Goal: Task Accomplishment & Management: Use online tool/utility

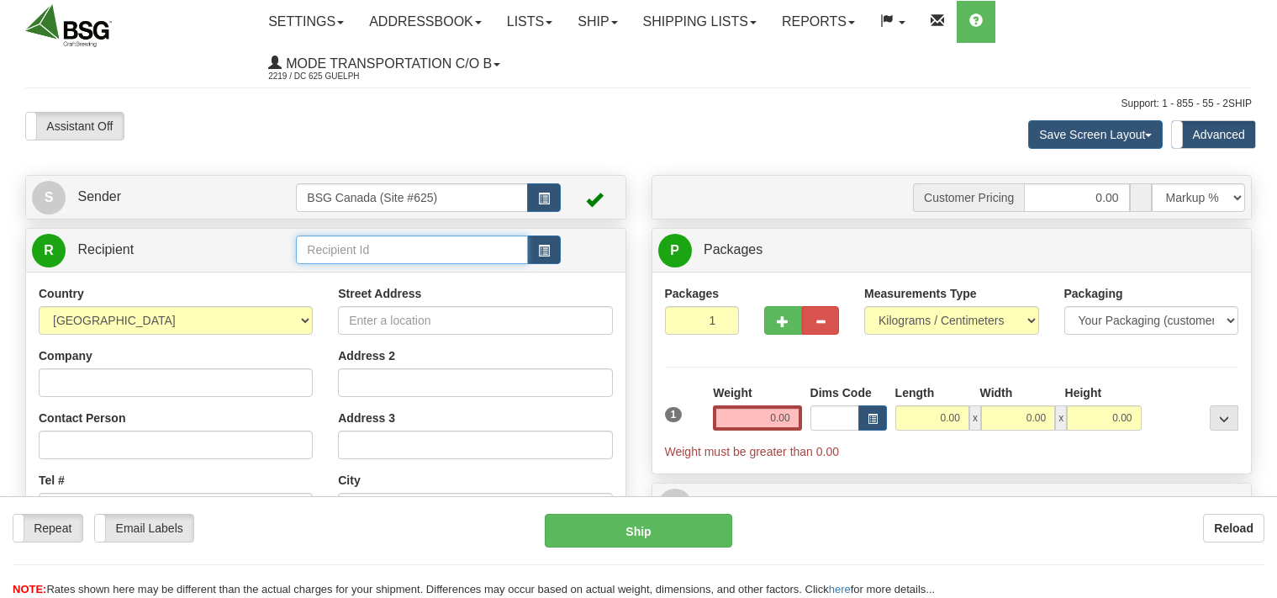
click at [334, 253] on input "text" at bounding box center [411, 249] width 231 height 29
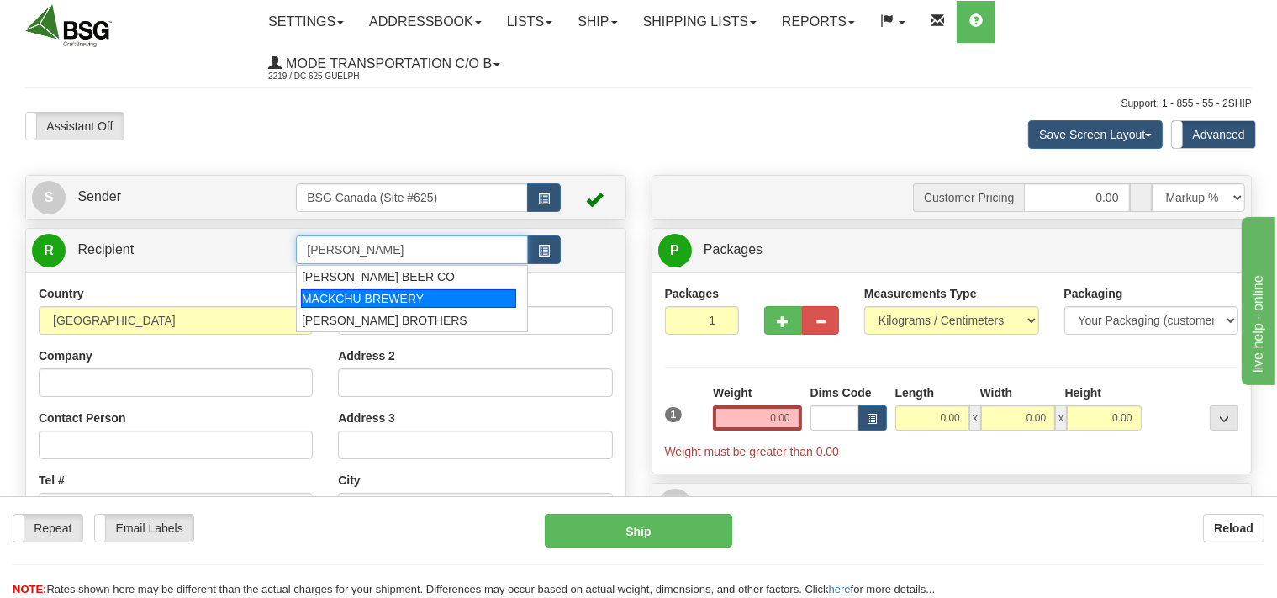
click at [346, 298] on div "MACKCHU BREWERY" at bounding box center [408, 298] width 215 height 18
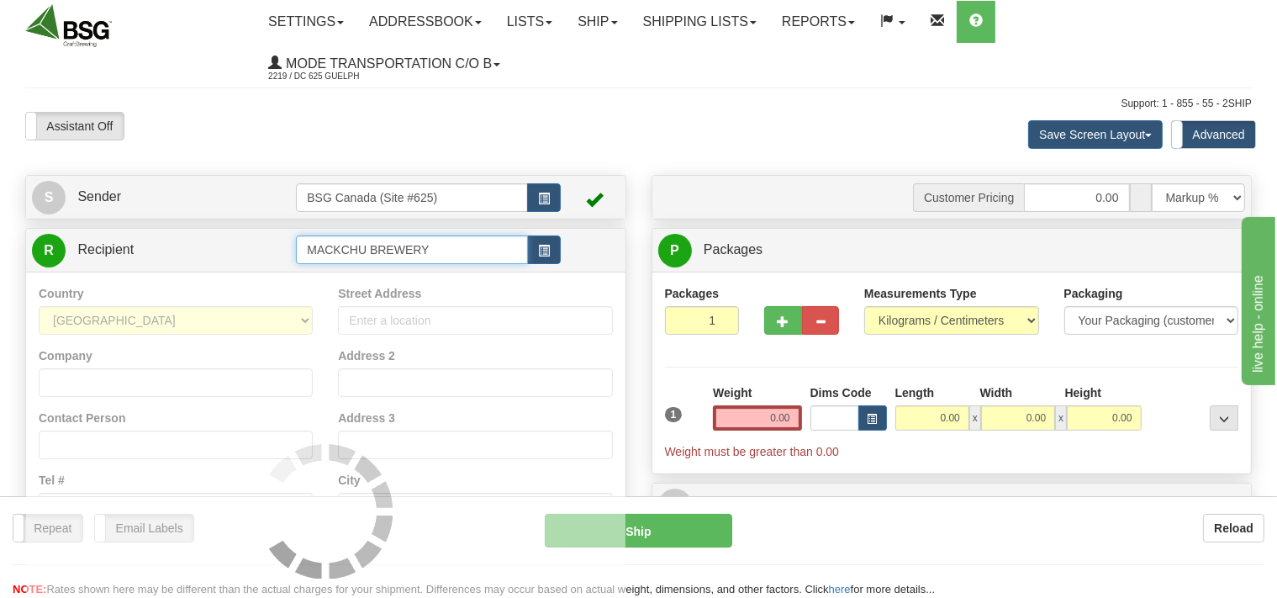
type input "MACKCHU BREWERY"
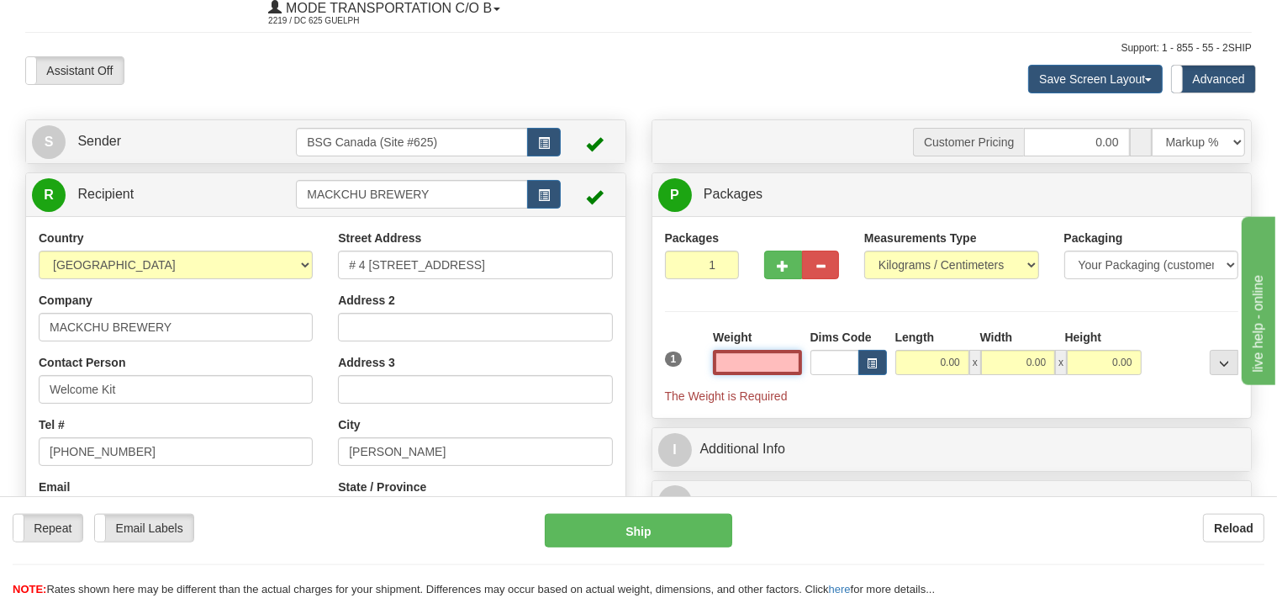
scroll to position [88, 0]
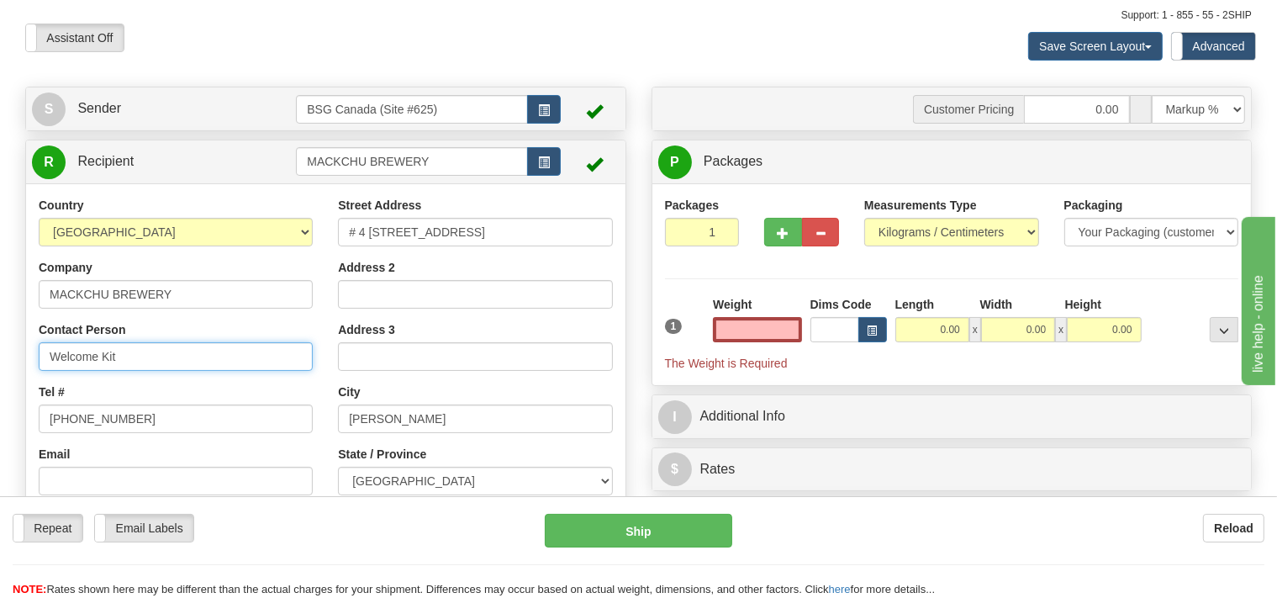
type input "0.00"
drag, startPoint x: 118, startPoint y: 351, endPoint x: 0, endPoint y: 331, distance: 120.2
click at [39, 351] on input "Welcome Kit" at bounding box center [176, 356] width 274 height 29
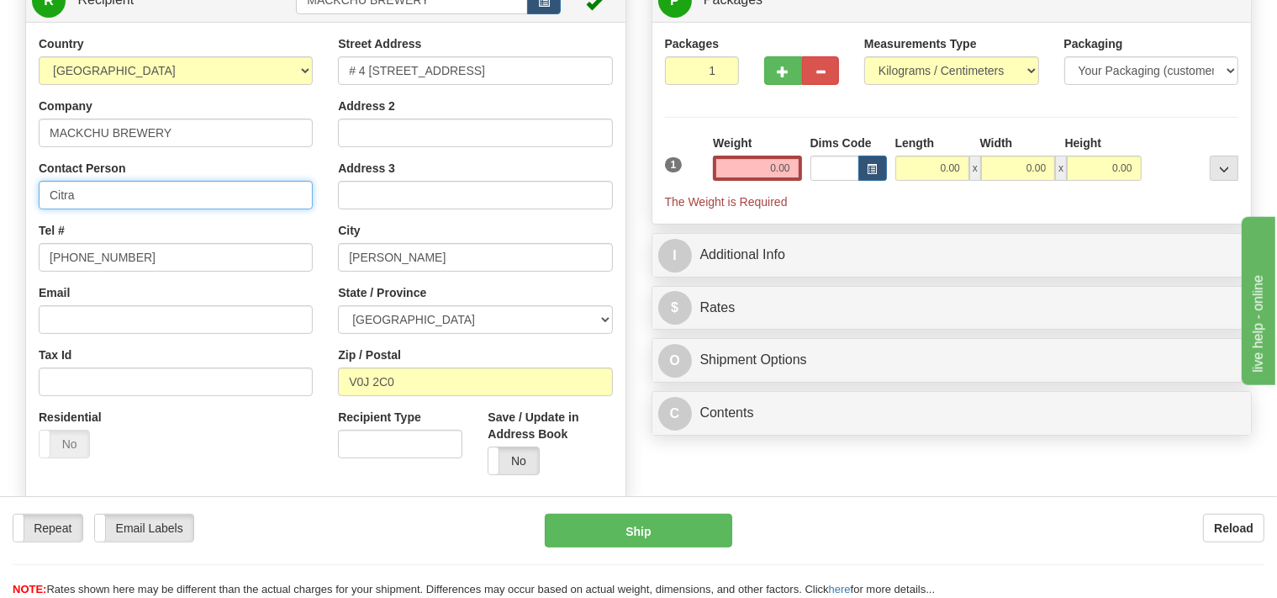
scroll to position [266, 0]
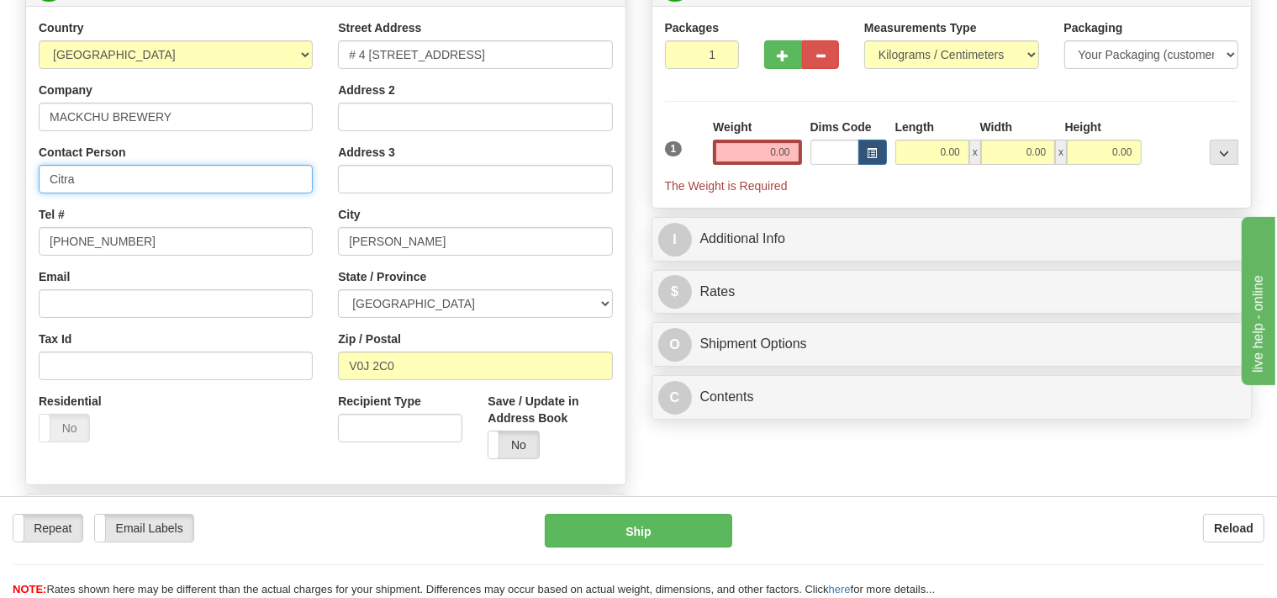
type input "Citra"
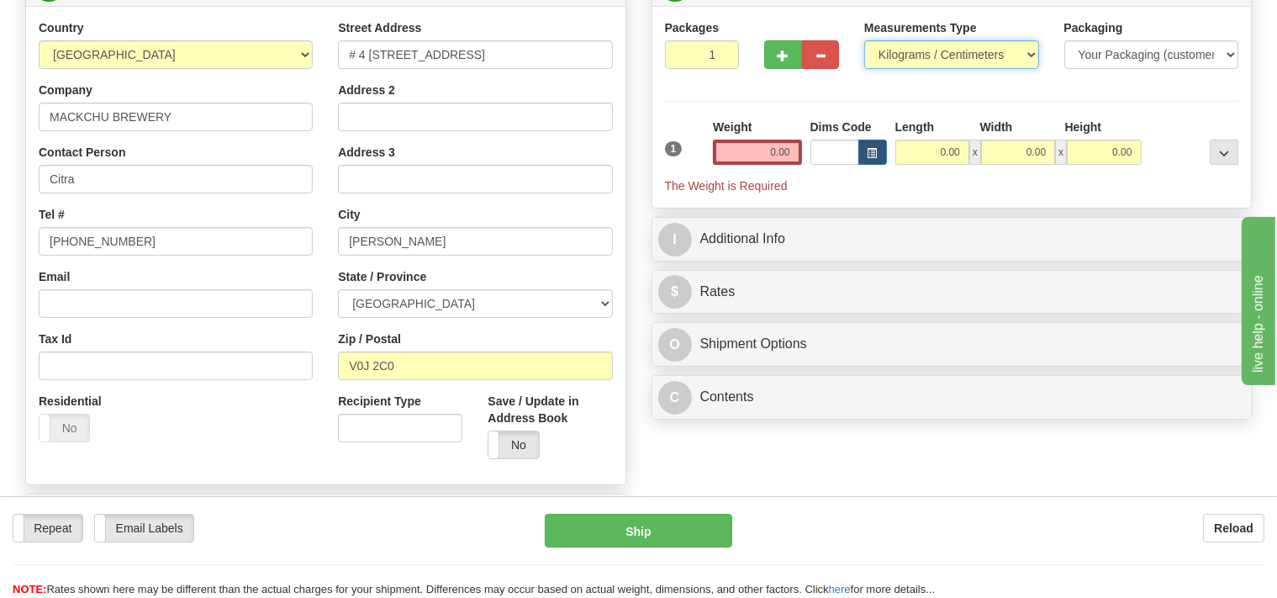
click at [864, 40] on select "Pounds / Inches Kilograms / Centimeters" at bounding box center [951, 54] width 175 height 29
select select "0"
click option "Pounds / Inches" at bounding box center [0, 0] width 0 height 0
click at [749, 155] on input "0.00" at bounding box center [757, 152] width 88 height 25
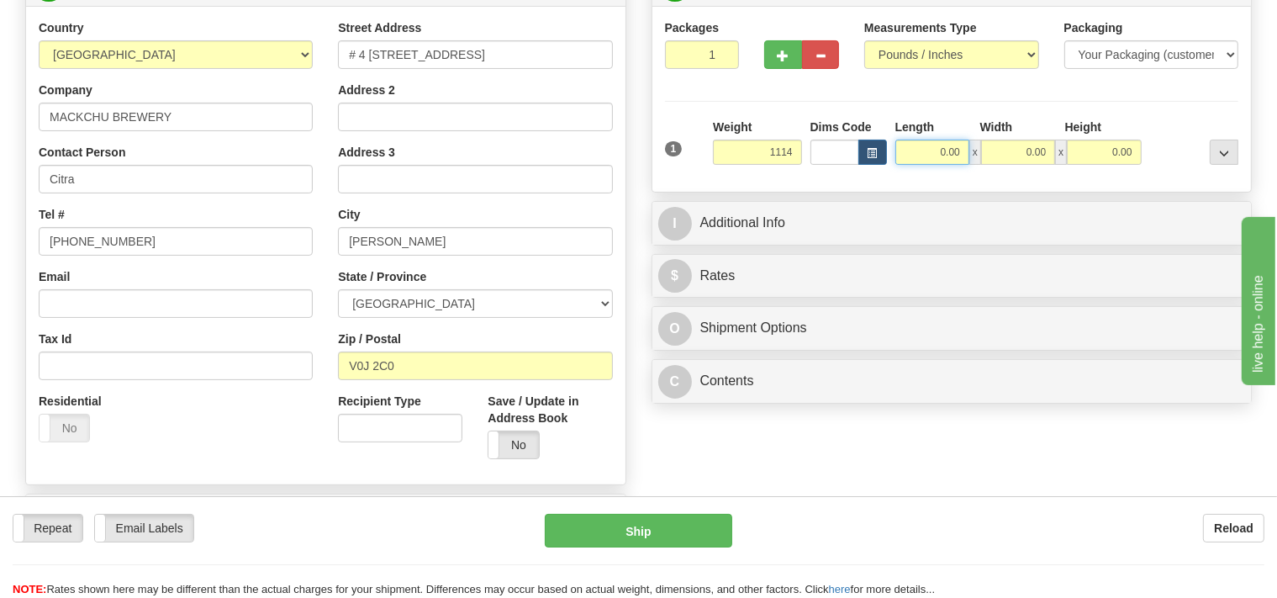
type input "1114.00"
drag, startPoint x: 937, startPoint y: 151, endPoint x: 919, endPoint y: 146, distance: 18.4
click at [935, 150] on input "0.00" at bounding box center [932, 152] width 74 height 25
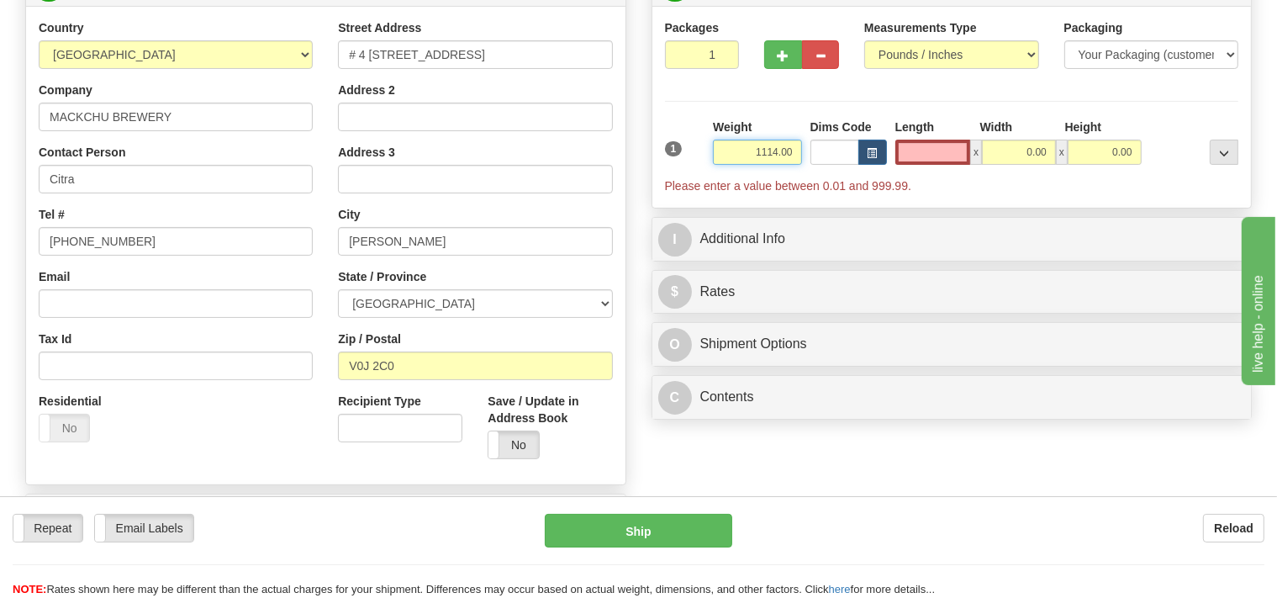
type input "0.00"
drag, startPoint x: 737, startPoint y: 151, endPoint x: 864, endPoint y: 143, distance: 127.2
click at [801, 143] on input "1114.00" at bounding box center [757, 152] width 88 height 25
type input "11.00"
click at [922, 151] on input "0.00" at bounding box center [933, 152] width 76 height 25
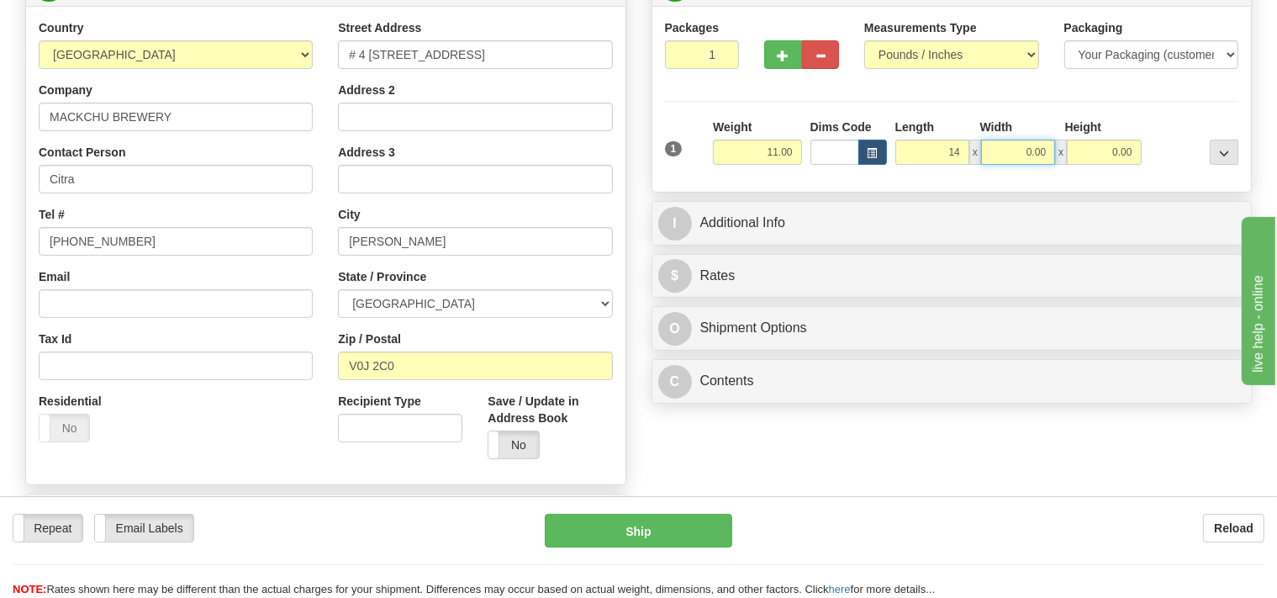
type input "14.00"
click at [1006, 150] on input "0.00" at bounding box center [1018, 152] width 74 height 25
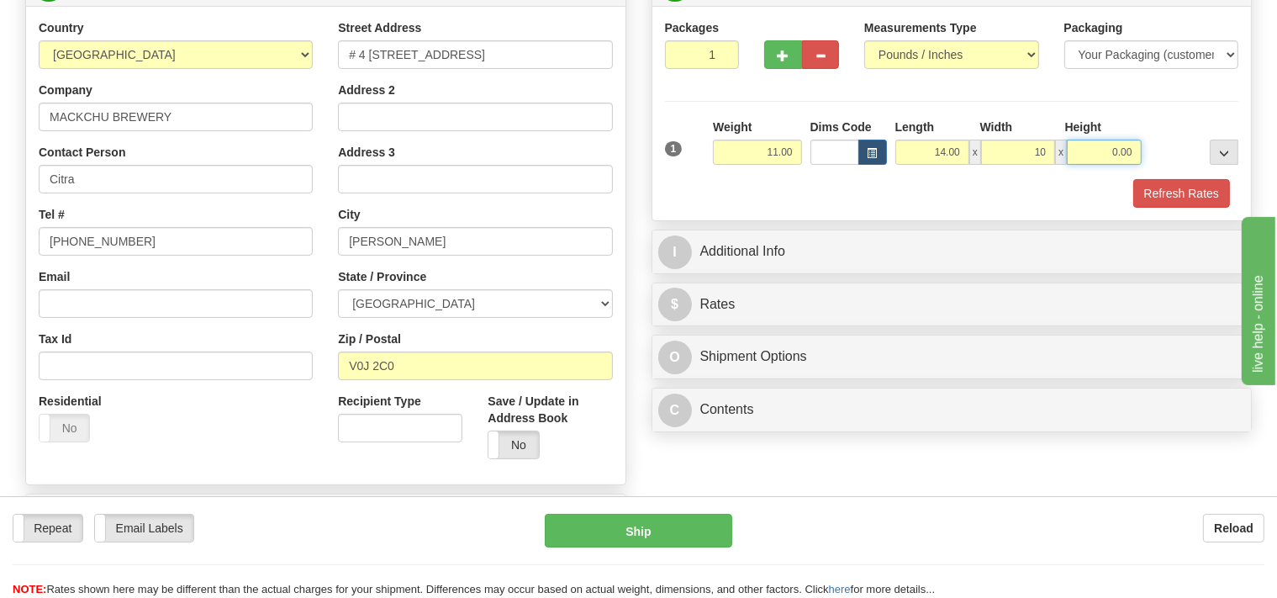
type input "10.00"
click at [1098, 153] on input "0.00" at bounding box center [1103, 152] width 74 height 25
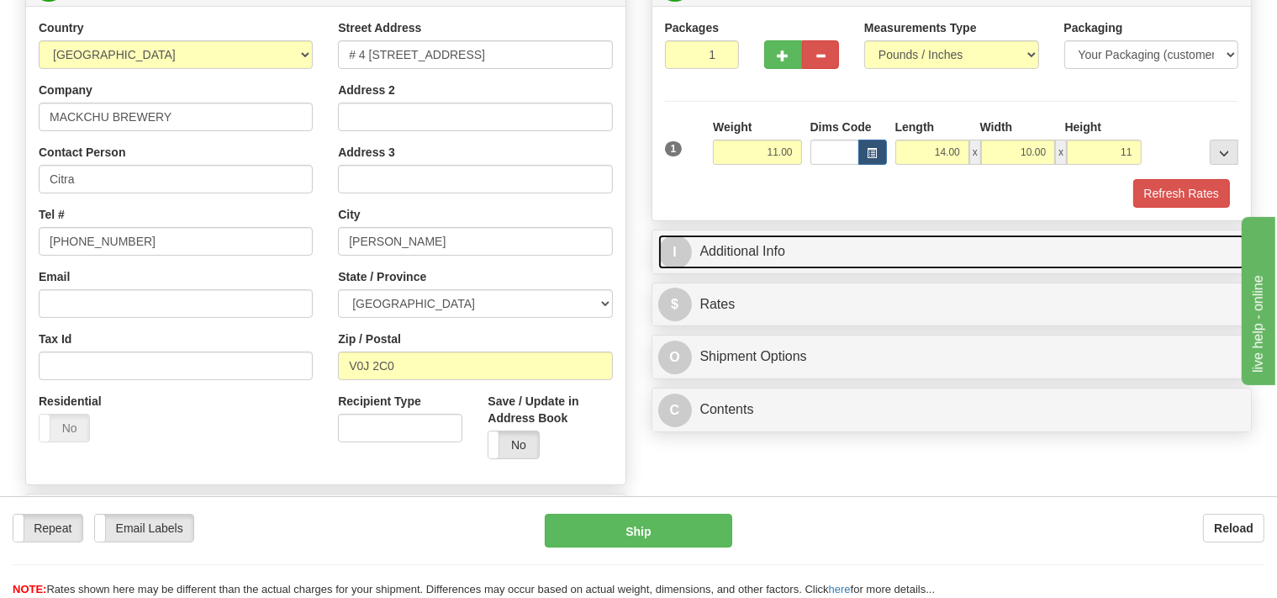
type input "11.00"
click at [829, 251] on link "I Additional Info" at bounding box center [951, 251] width 587 height 34
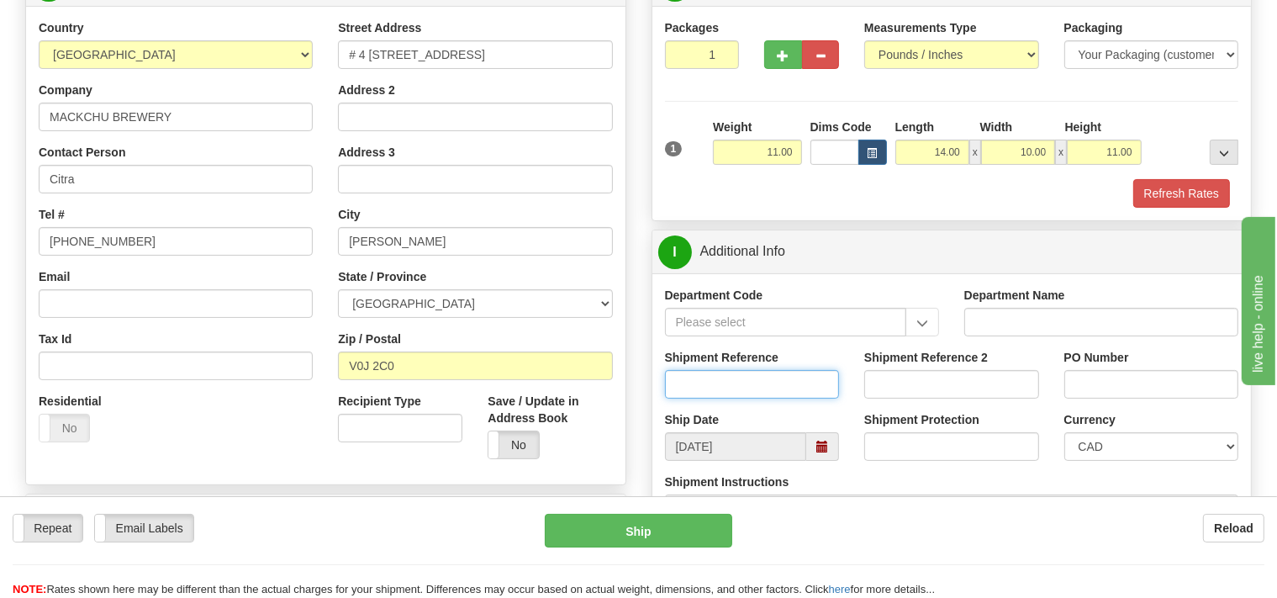
drag, startPoint x: 689, startPoint y: 385, endPoint x: 674, endPoint y: 371, distance: 20.2
click at [689, 382] on input "Shipment Reference" at bounding box center [752, 384] width 175 height 29
type input "SO170-150685"
click at [1161, 184] on button "Refresh Rates" at bounding box center [1181, 193] width 97 height 29
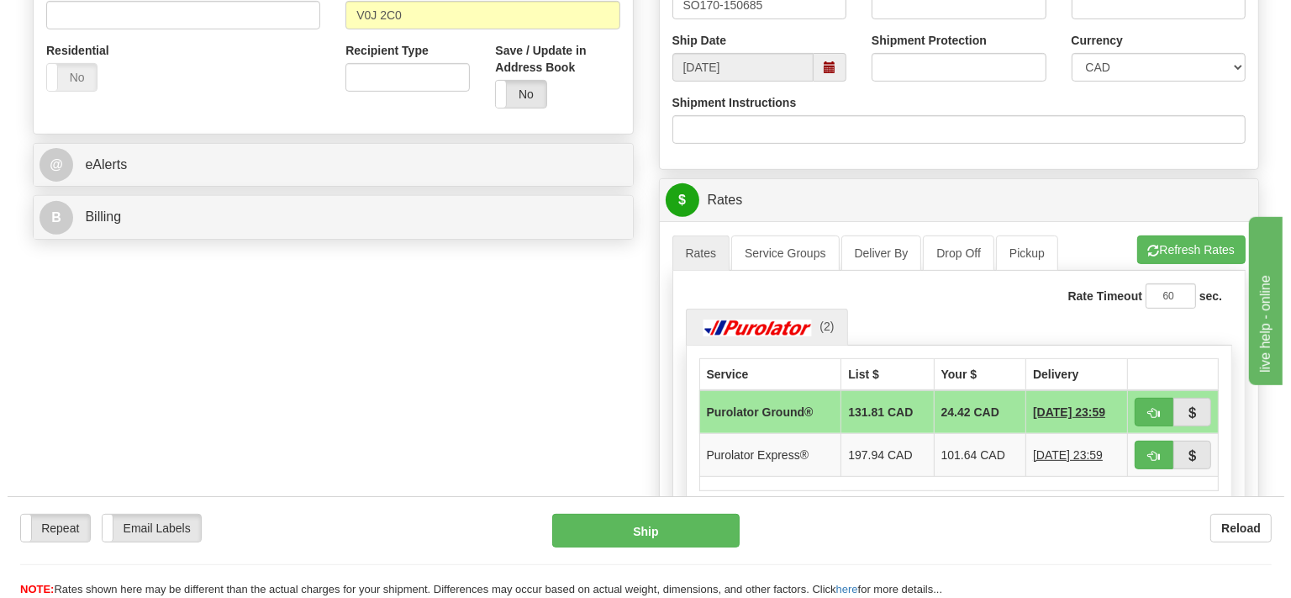
scroll to position [621, 0]
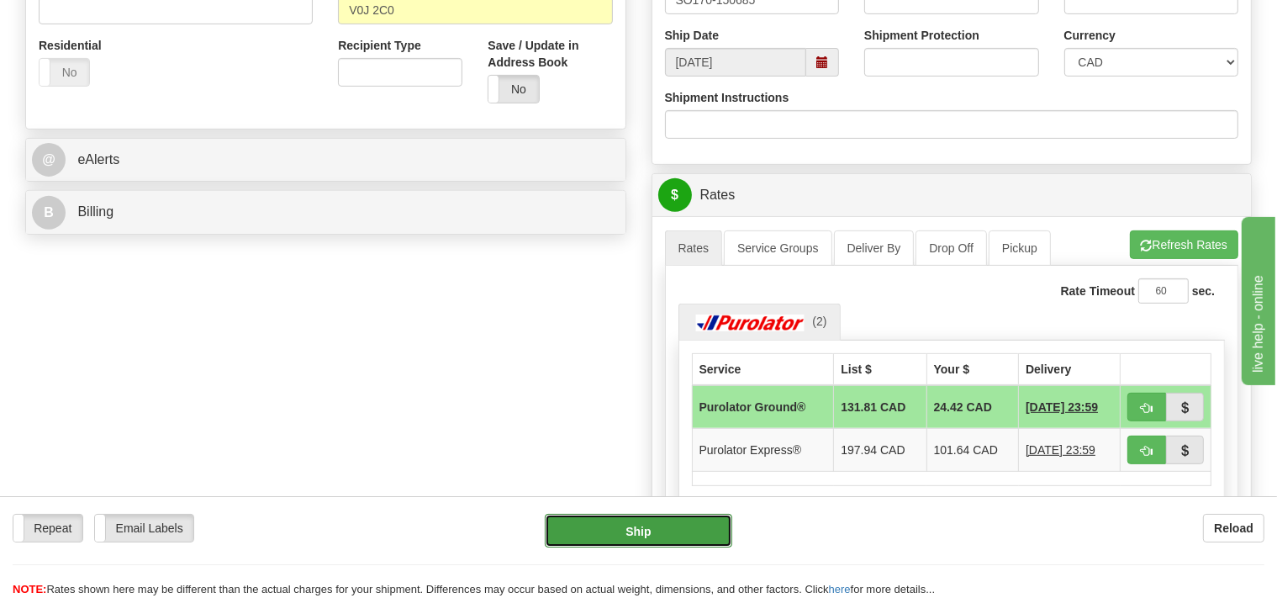
click at [699, 531] on button "Ship" at bounding box center [638, 530] width 187 height 34
type input "260"
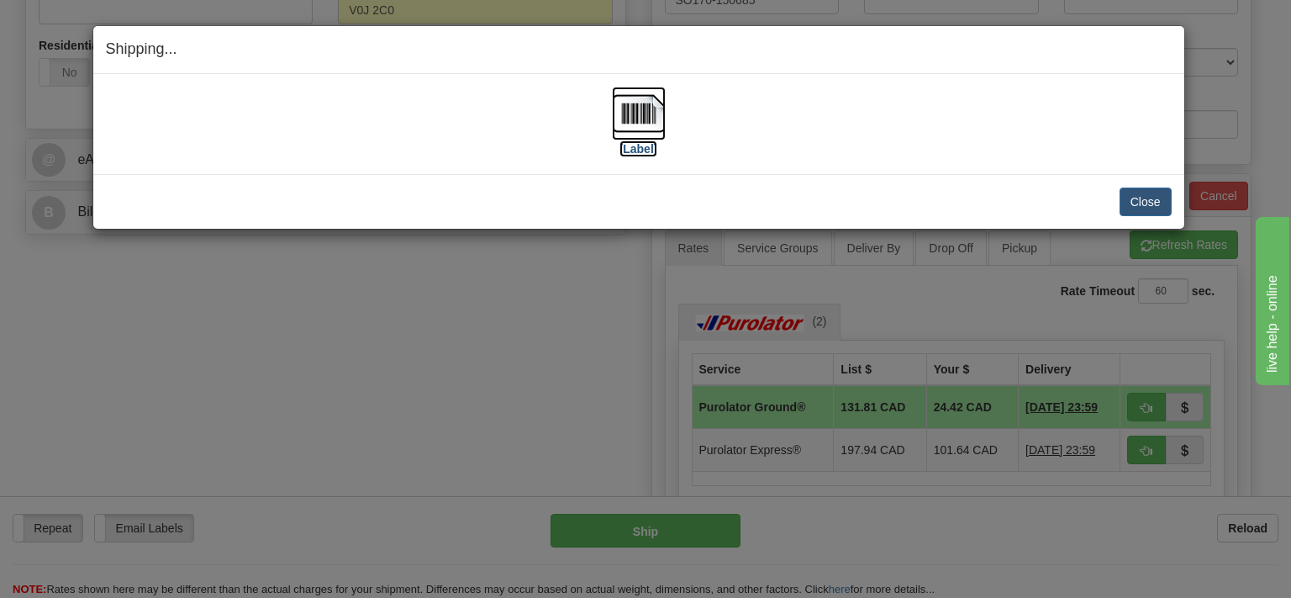
click at [644, 115] on img at bounding box center [639, 114] width 54 height 54
click at [1128, 207] on button "Close" at bounding box center [1145, 201] width 52 height 29
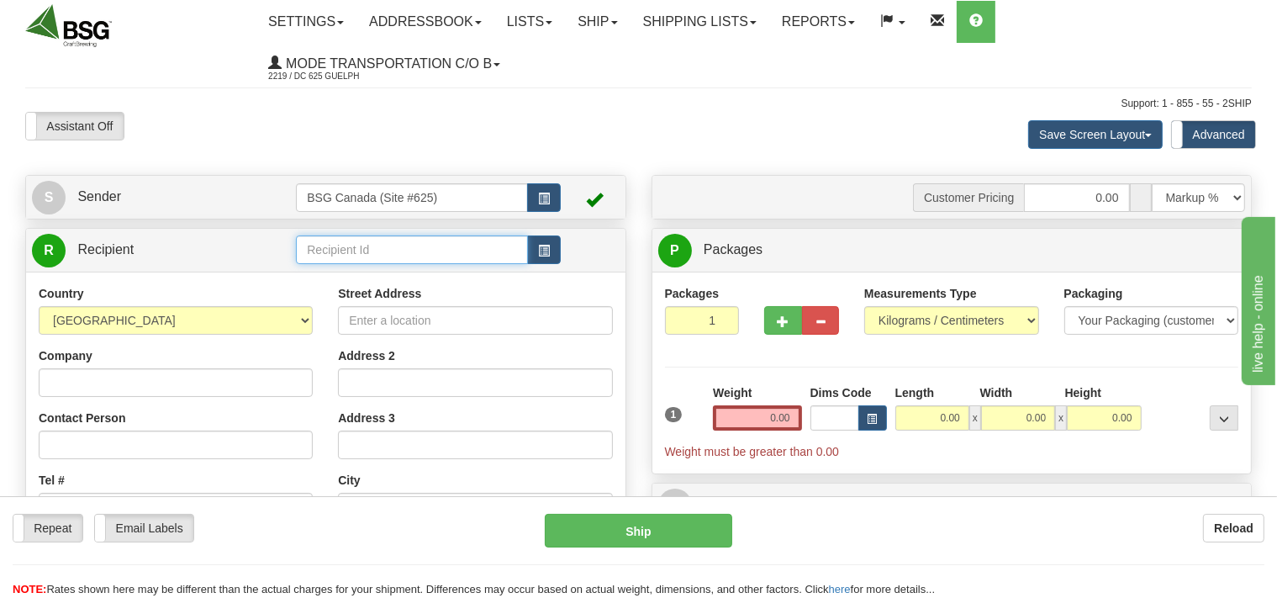
click at [336, 246] on input "text" at bounding box center [411, 249] width 231 height 29
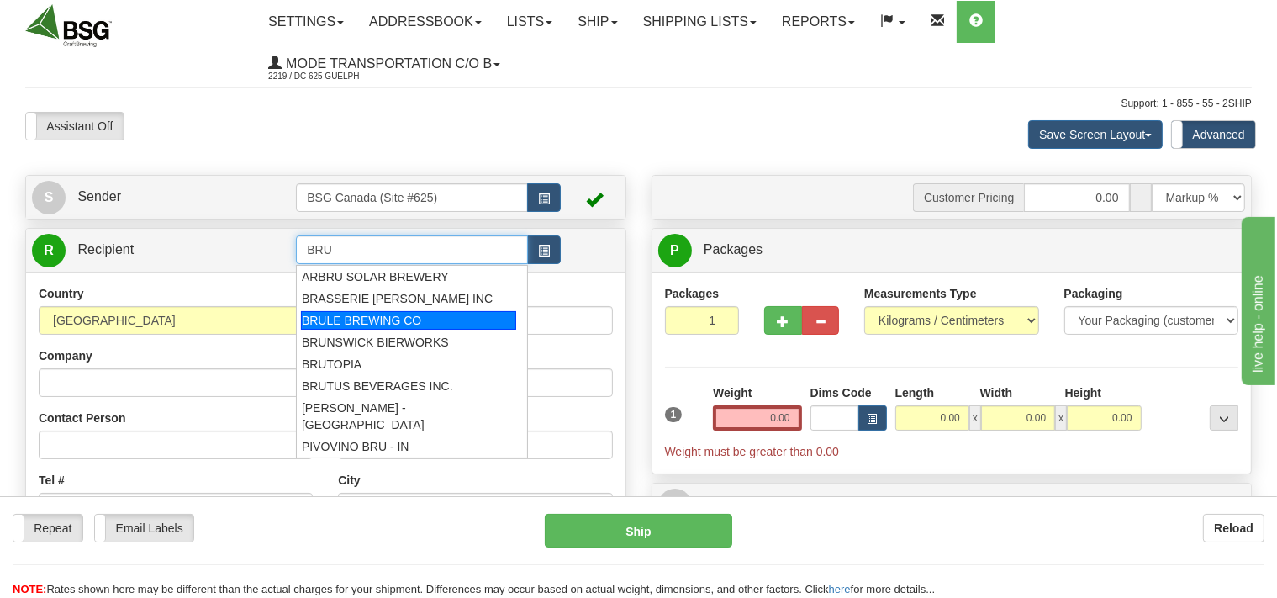
click at [326, 323] on div "BRULE BREWING CO" at bounding box center [408, 320] width 215 height 18
type input "BRULE BREWING CO"
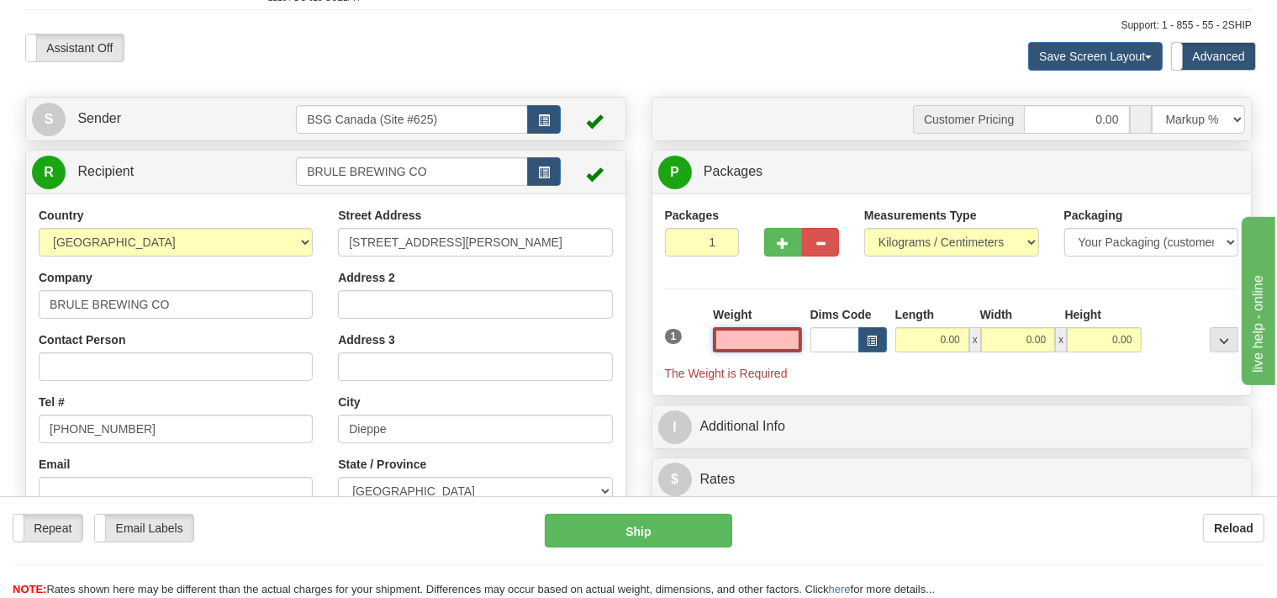
scroll to position [177, 0]
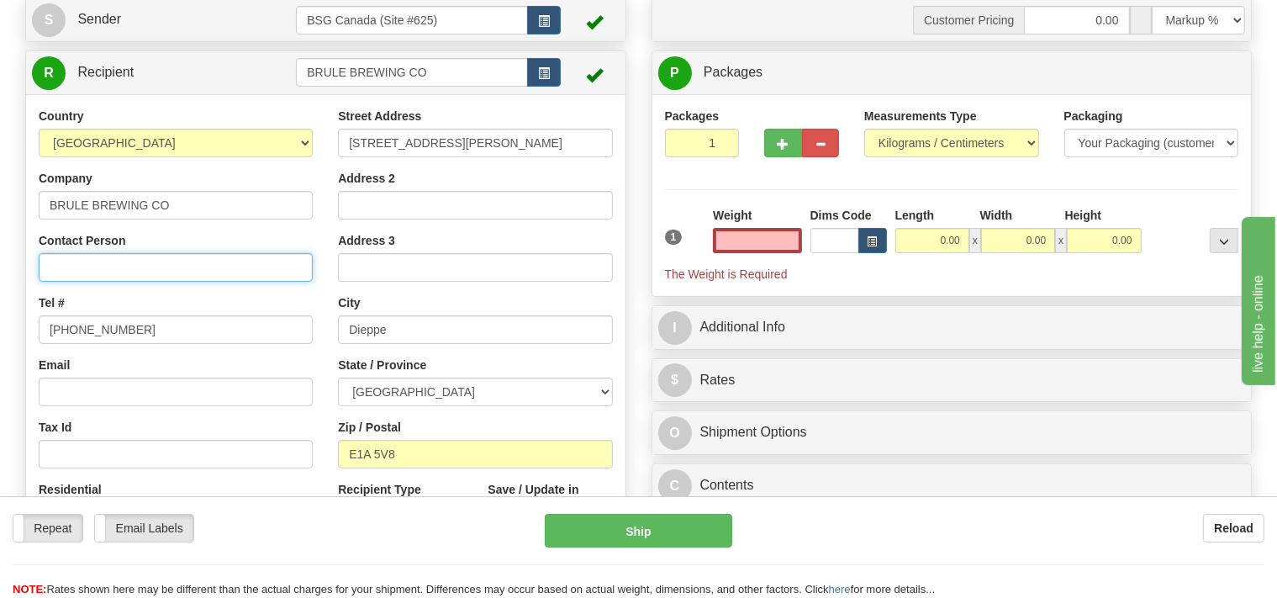
type input "0.00"
click at [119, 281] on input "Contact Person" at bounding box center [176, 267] width 274 height 29
drag, startPoint x: 57, startPoint y: 272, endPoint x: 47, endPoint y: 273, distance: 10.1
click at [47, 273] on input "[PERSON_NAME]" at bounding box center [176, 267] width 274 height 29
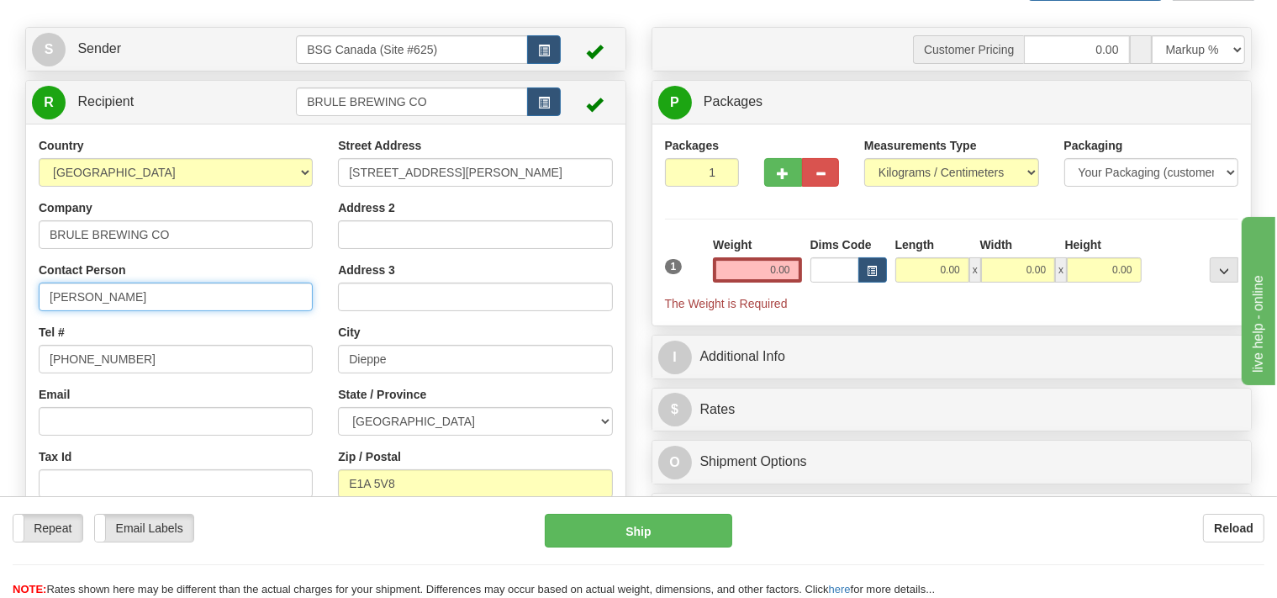
scroll to position [88, 0]
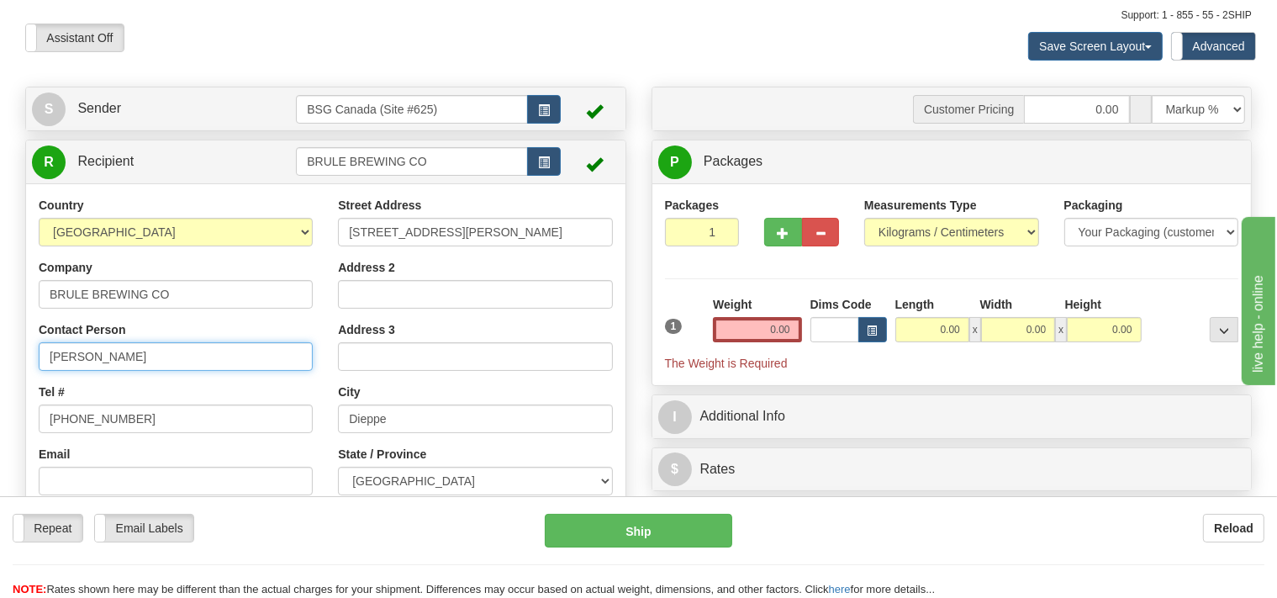
type input "[PERSON_NAME]"
click at [864, 218] on select "Pounds / Inches Kilograms / Centimeters" at bounding box center [951, 232] width 175 height 29
select select "0"
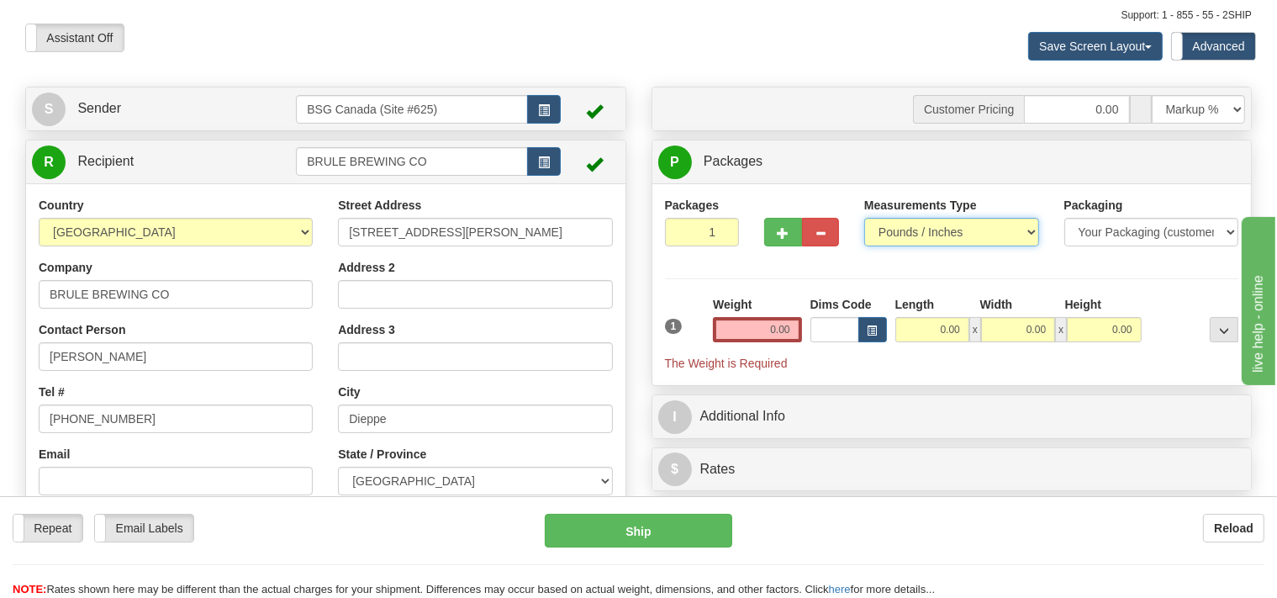
click option "Pounds / Inches" at bounding box center [0, 0] width 0 height 0
click at [760, 323] on input "0.00" at bounding box center [757, 329] width 88 height 25
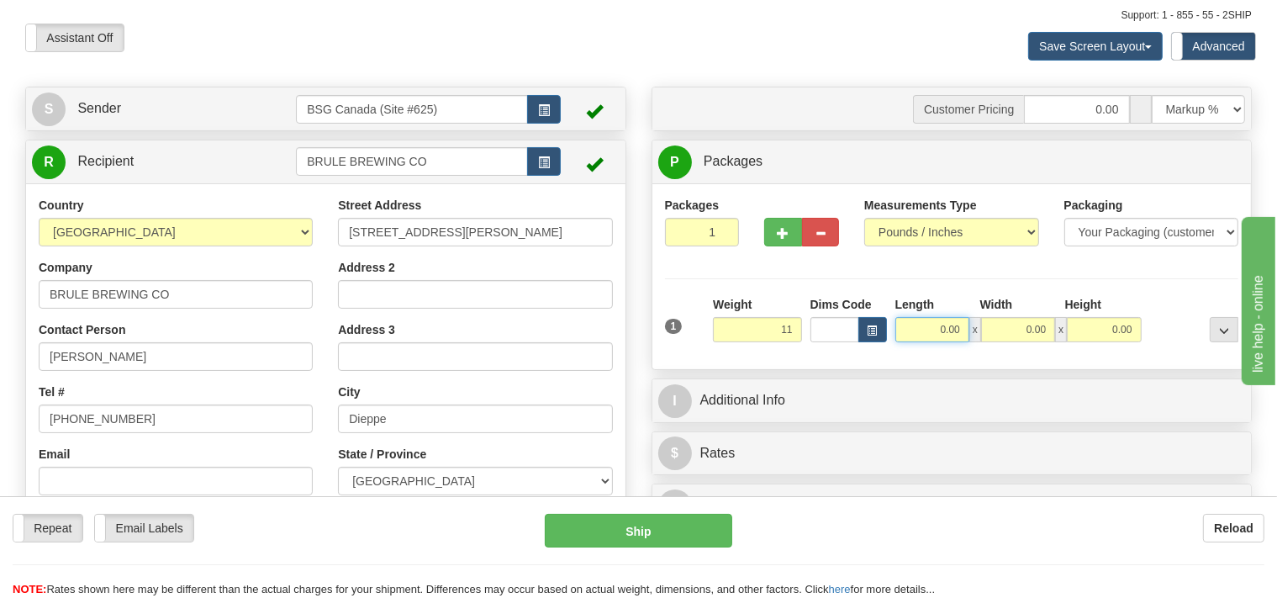
type input "11.00"
click at [913, 324] on input "0.00" at bounding box center [932, 329] width 74 height 25
type input "10.00"
click at [1007, 329] on input "0.00" at bounding box center [1018, 329] width 74 height 25
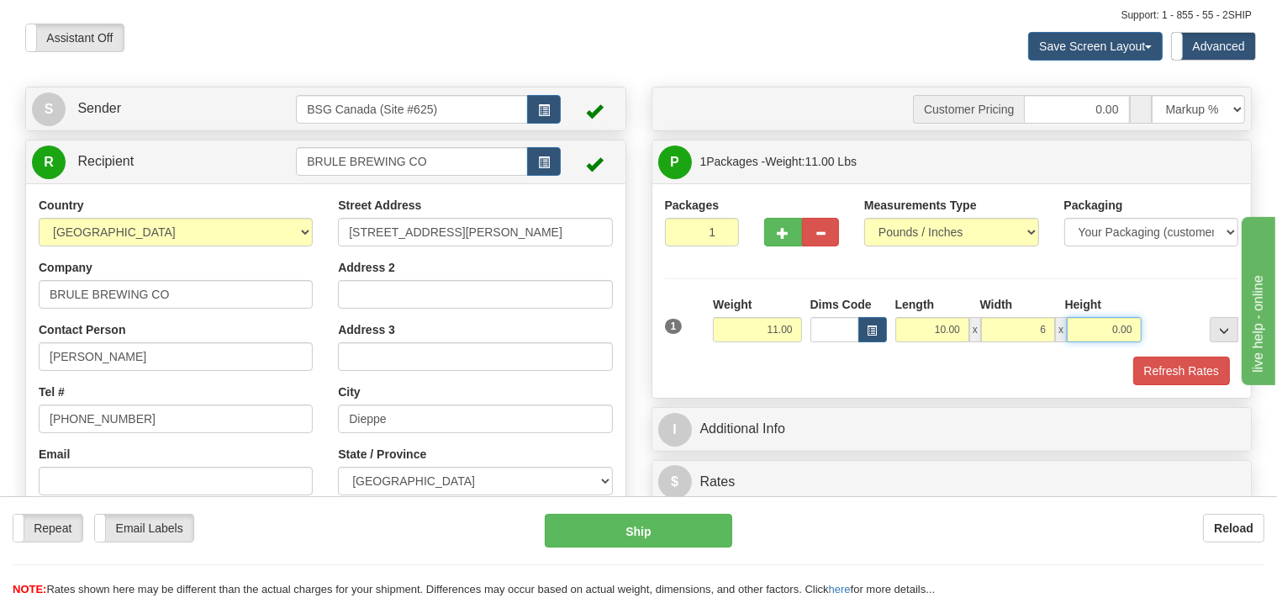
type input "6.00"
click at [1092, 324] on input "0.00" at bounding box center [1103, 329] width 74 height 25
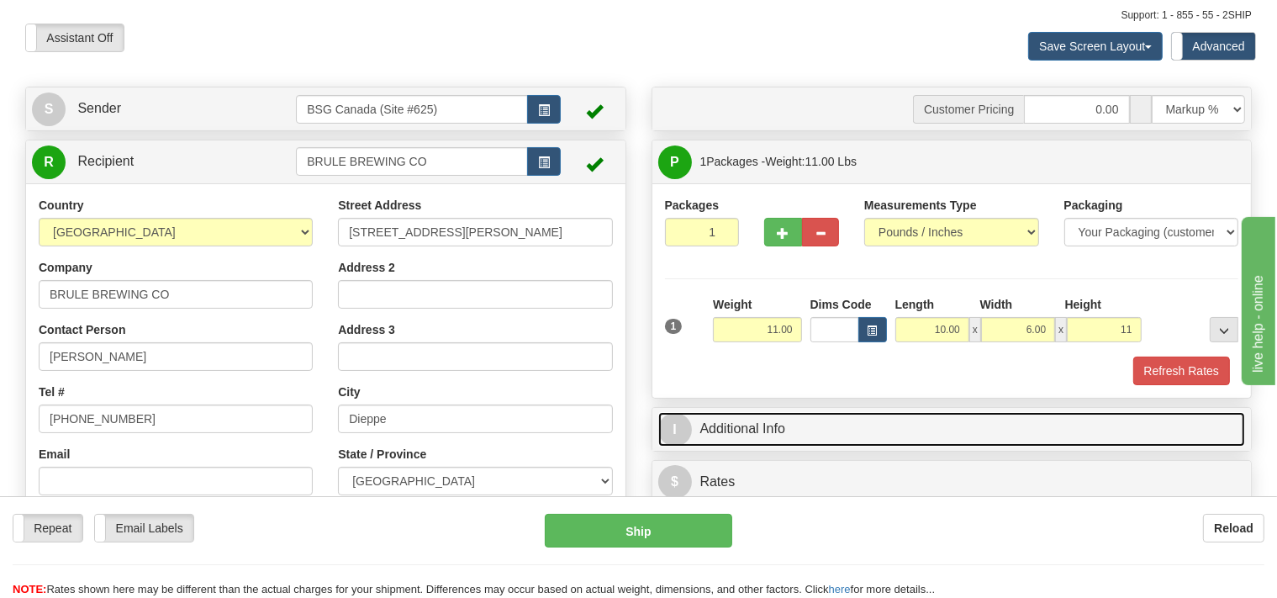
type input "11.00"
click at [857, 429] on link "I Additional Info" at bounding box center [951, 429] width 587 height 34
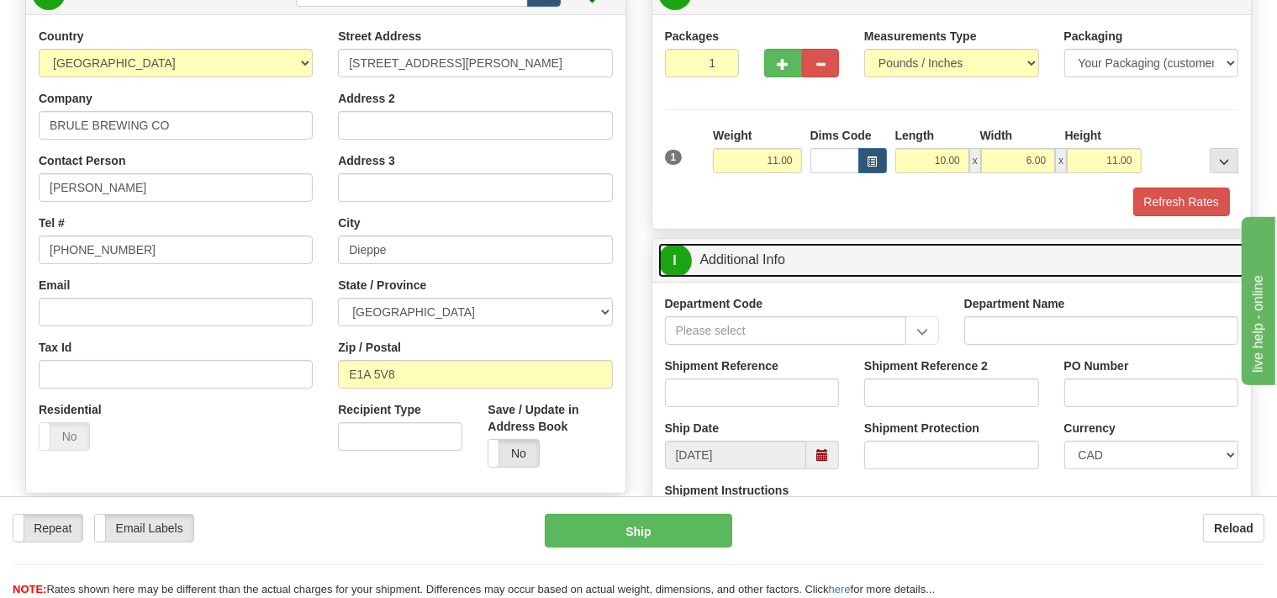
scroll to position [266, 0]
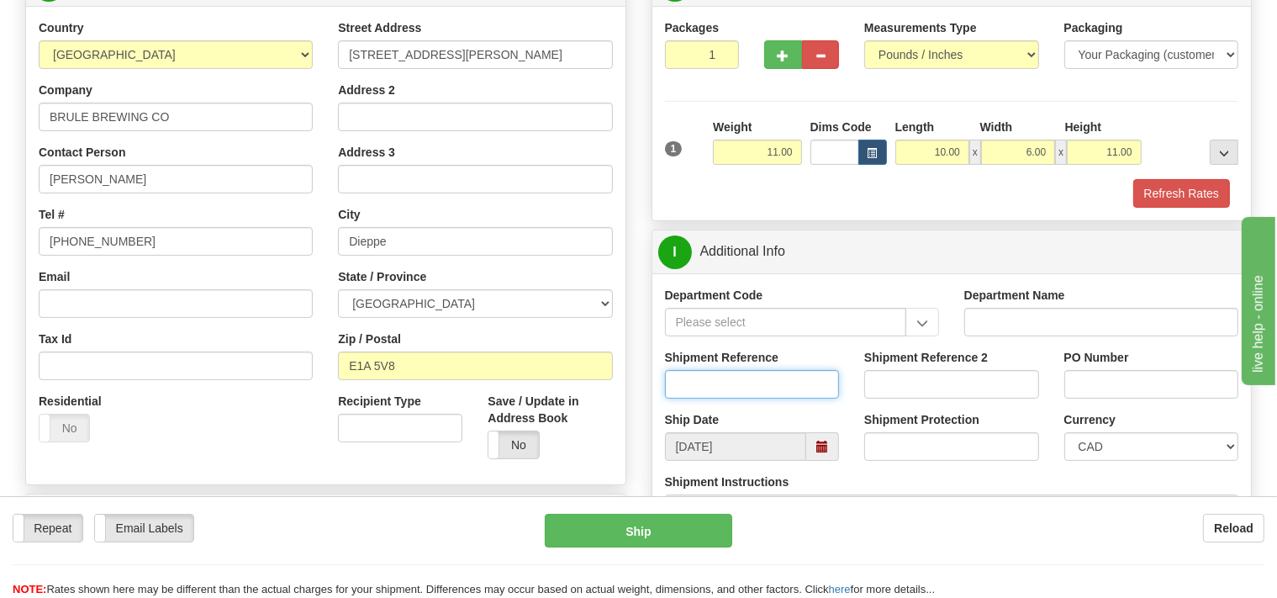
click at [686, 384] on input "Shipment Reference" at bounding box center [752, 384] width 175 height 29
type input "SO170-150814"
click at [1180, 195] on button "Refresh Rates" at bounding box center [1181, 193] width 97 height 29
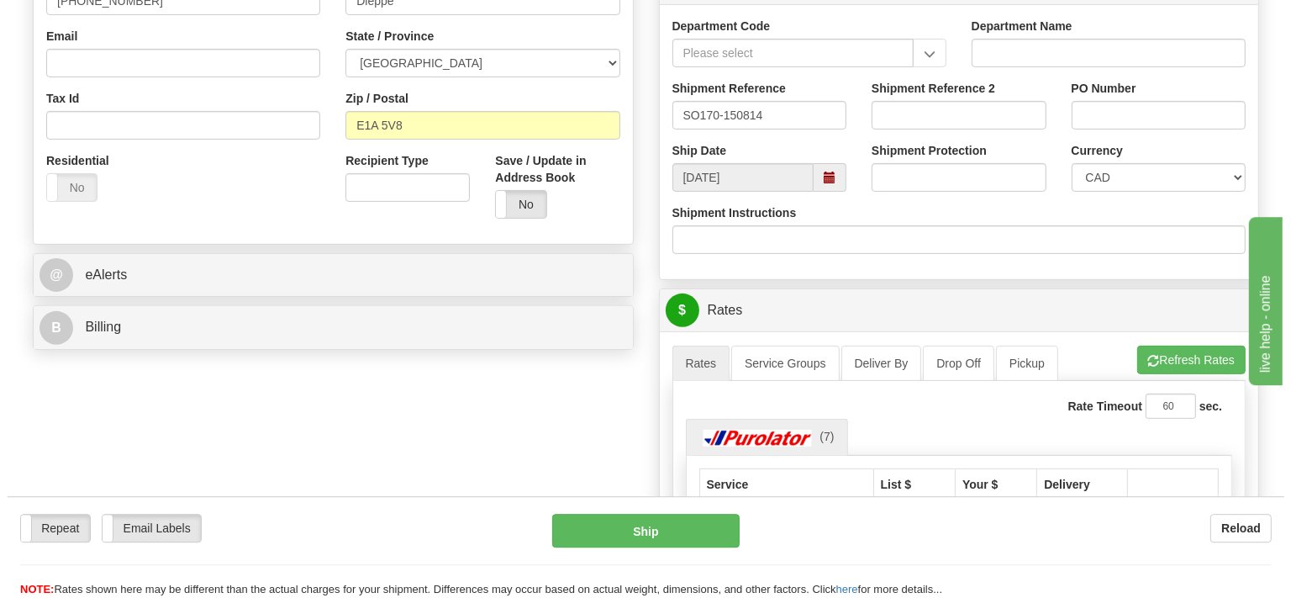
scroll to position [532, 0]
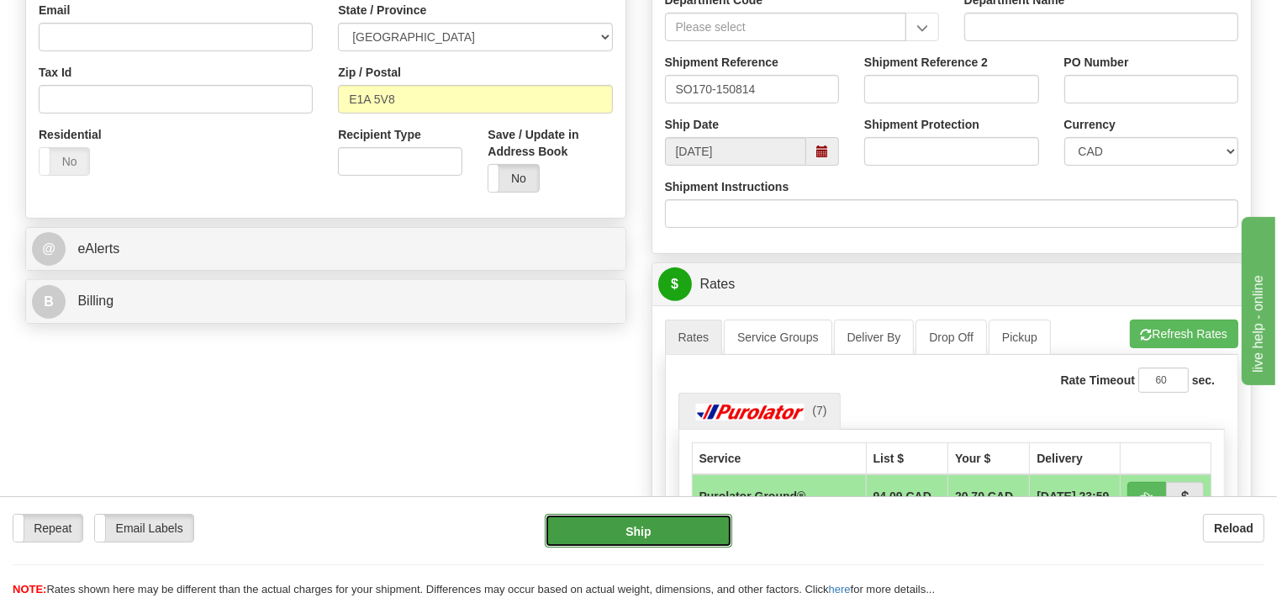
click at [662, 535] on button "Ship" at bounding box center [638, 530] width 187 height 34
type input "260"
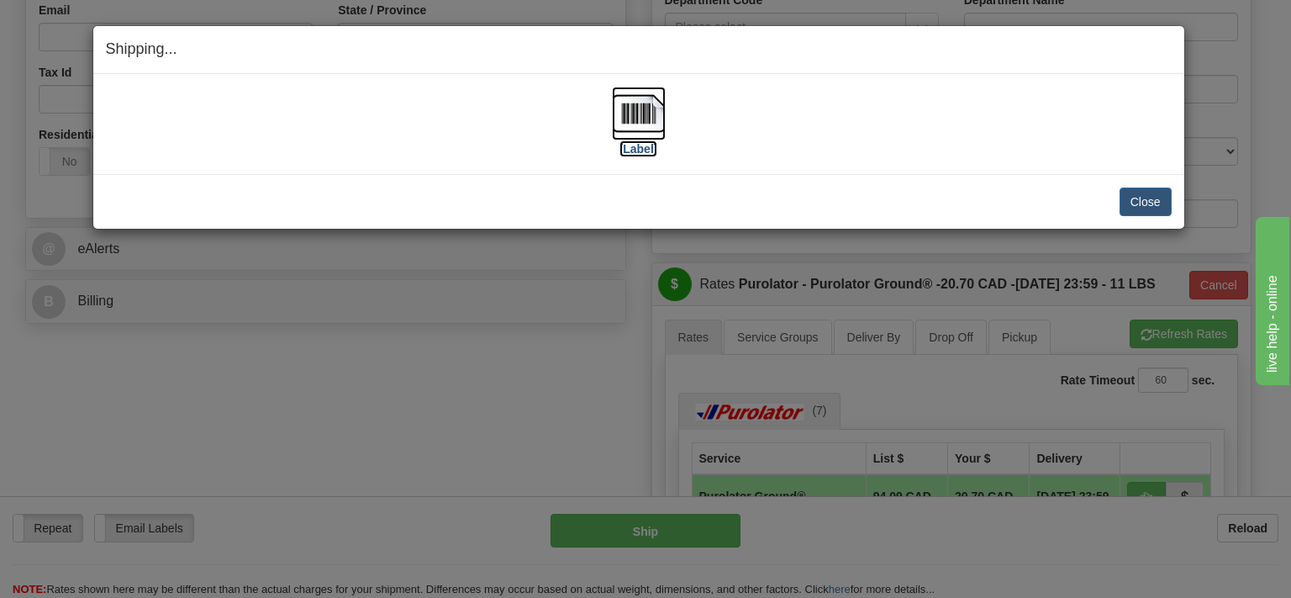
click at [640, 128] on img at bounding box center [639, 114] width 54 height 54
